Goal: Task Accomplishment & Management: Use online tool/utility

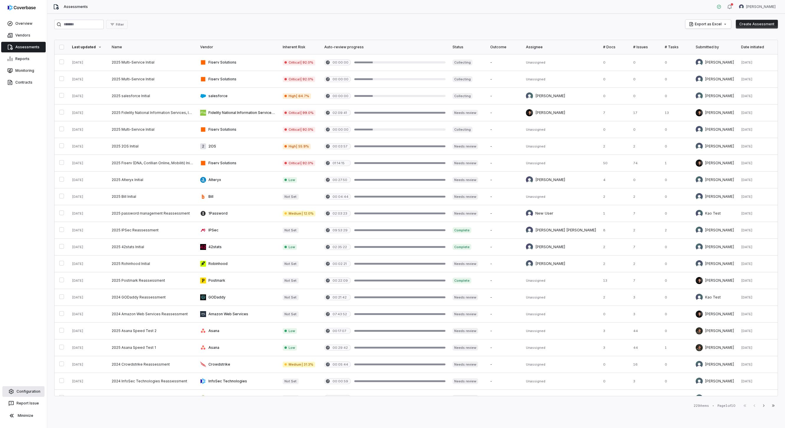
click at [30, 393] on link "Configuration" at bounding box center [23, 392] width 42 height 11
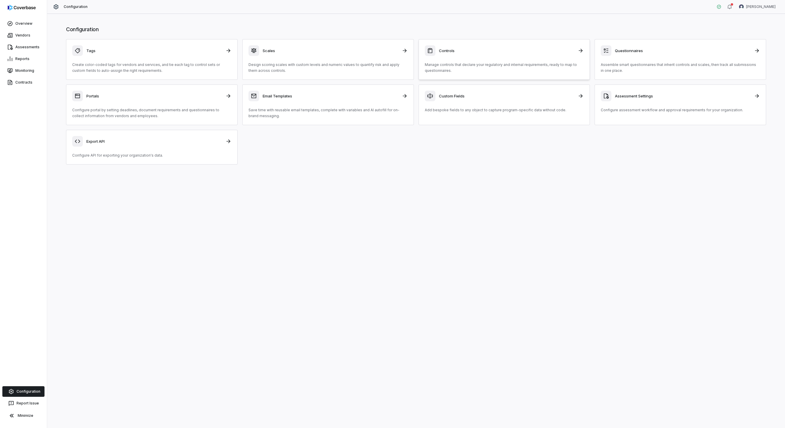
click at [451, 62] on p "Manage controls that declare your regulatory and internal requirements, ready t…" at bounding box center [504, 68] width 159 height 12
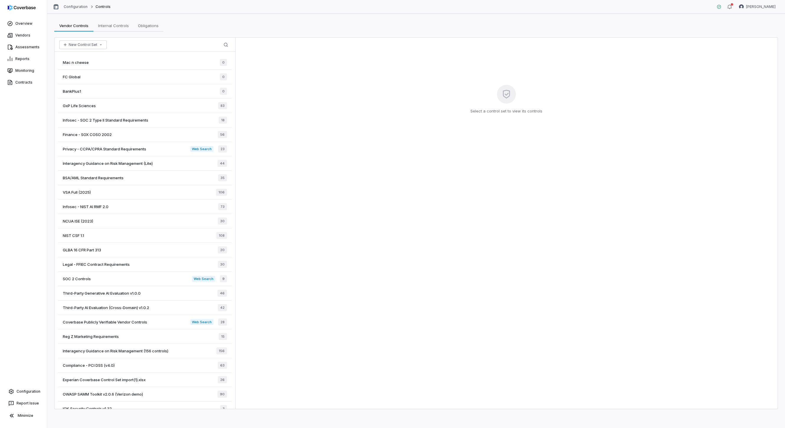
click at [138, 108] on div "GxP Life Sciences 83" at bounding box center [145, 106] width 174 height 14
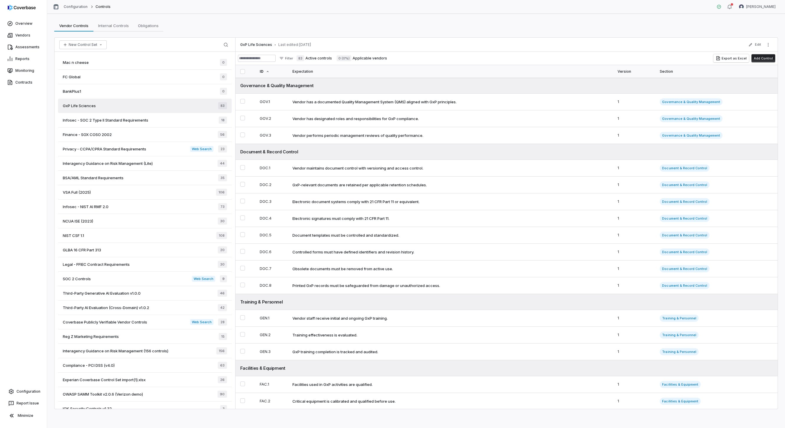
click at [766, 60] on button "Add Control" at bounding box center [763, 58] width 24 height 8
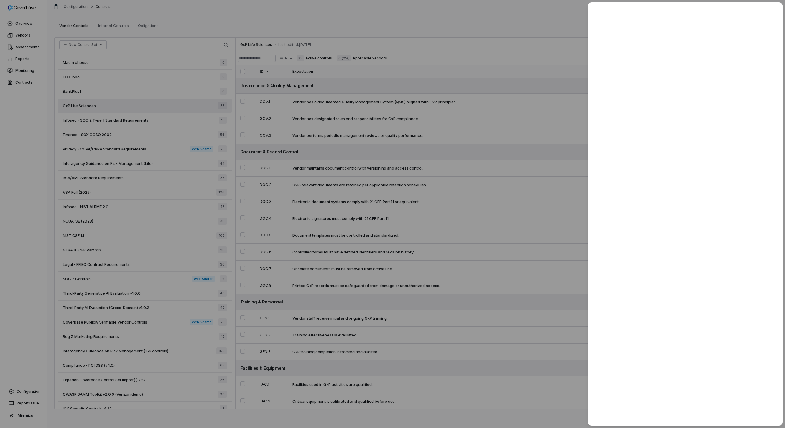
click at [557, 39] on div at bounding box center [392, 214] width 785 height 428
